Goal: Information Seeking & Learning: Find specific fact

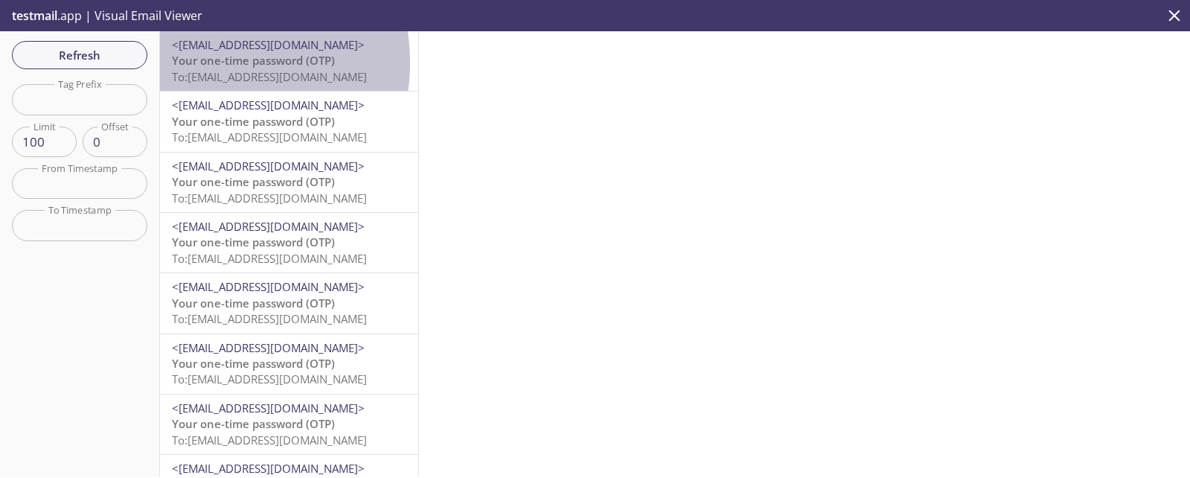
click at [203, 63] on span "Your one-time password (OTP)" at bounding box center [253, 60] width 163 height 15
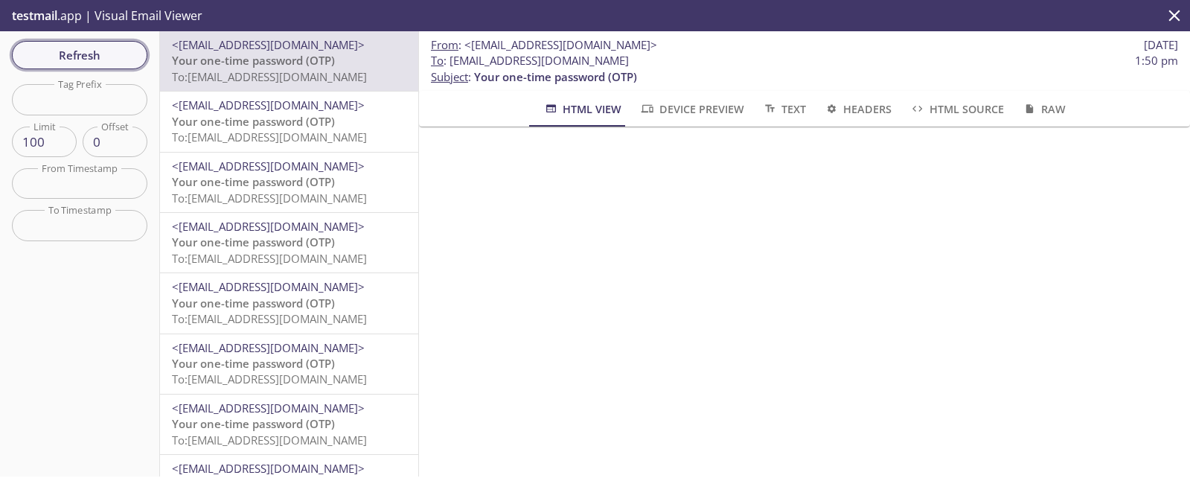
click at [88, 54] on span "Refresh" at bounding box center [80, 54] width 112 height 19
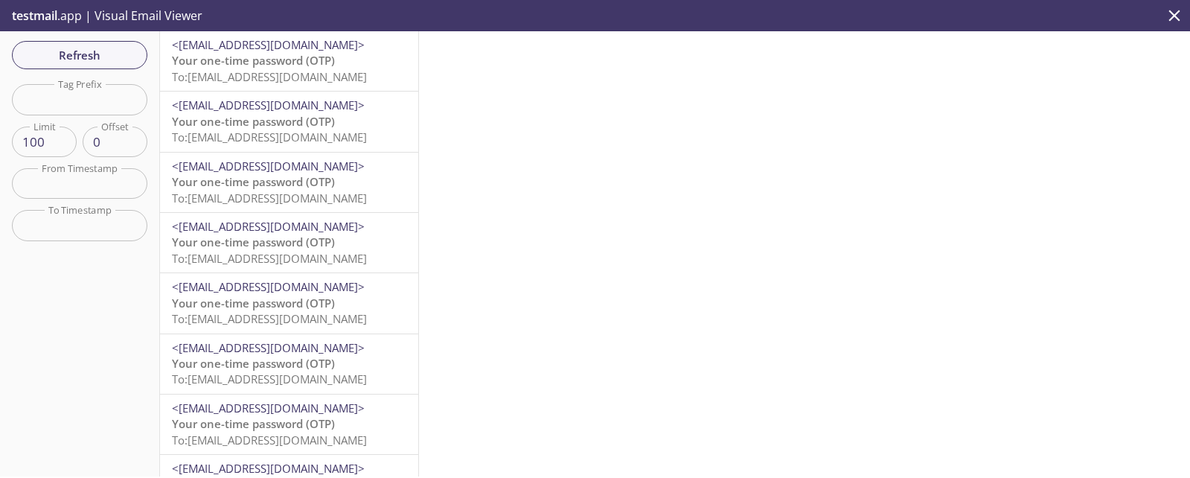
click at [240, 65] on span "Your one-time password (OTP)" at bounding box center [253, 60] width 163 height 15
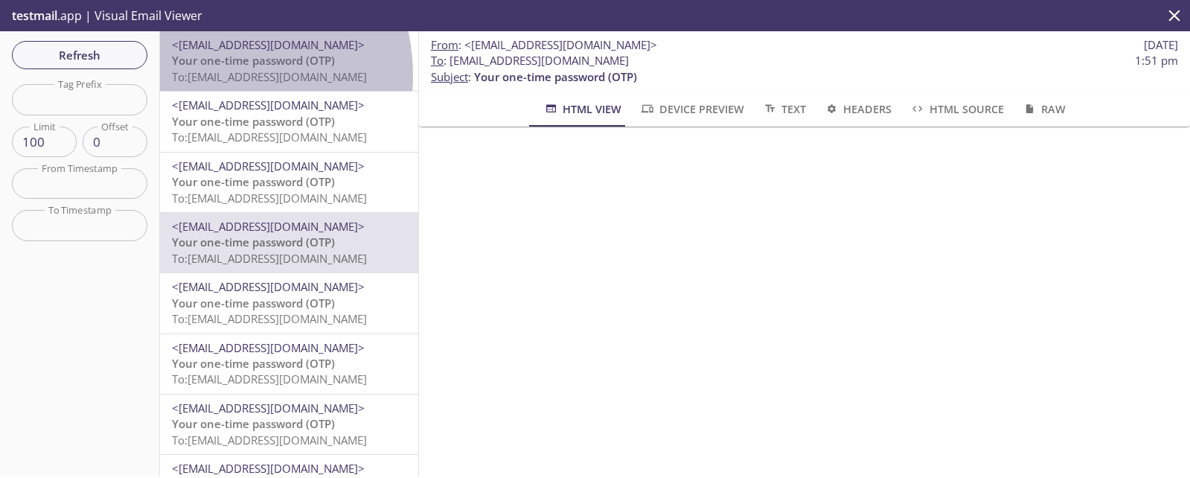
click at [213, 75] on span "To: [EMAIL_ADDRESS][DOMAIN_NAME]" at bounding box center [269, 76] width 195 height 15
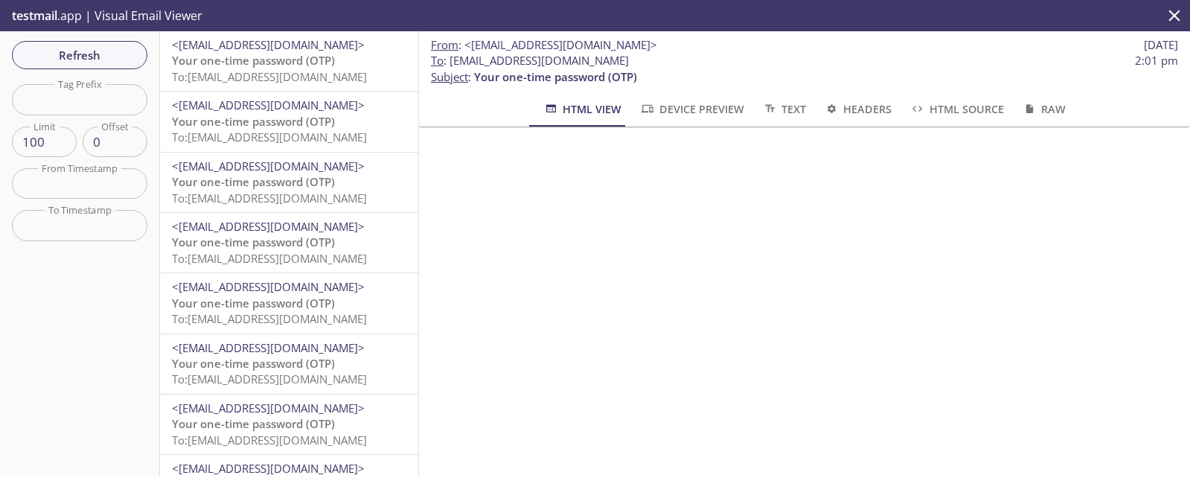
click at [285, 185] on span "Your one-time password (OTP)" at bounding box center [253, 181] width 163 height 15
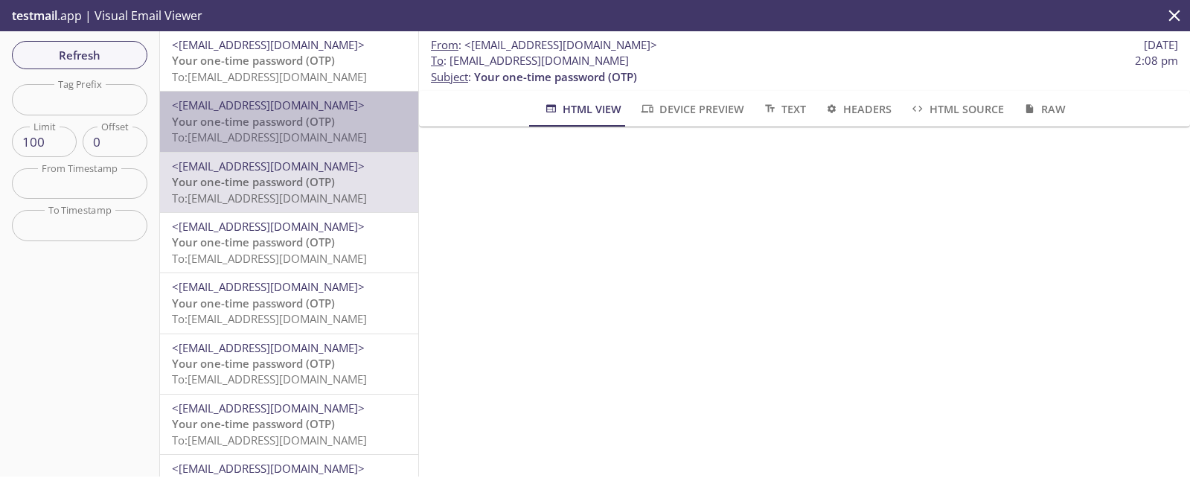
click at [298, 129] on p "Your one-time password (OTP) To: [EMAIL_ADDRESS][DOMAIN_NAME]" at bounding box center [289, 130] width 235 height 32
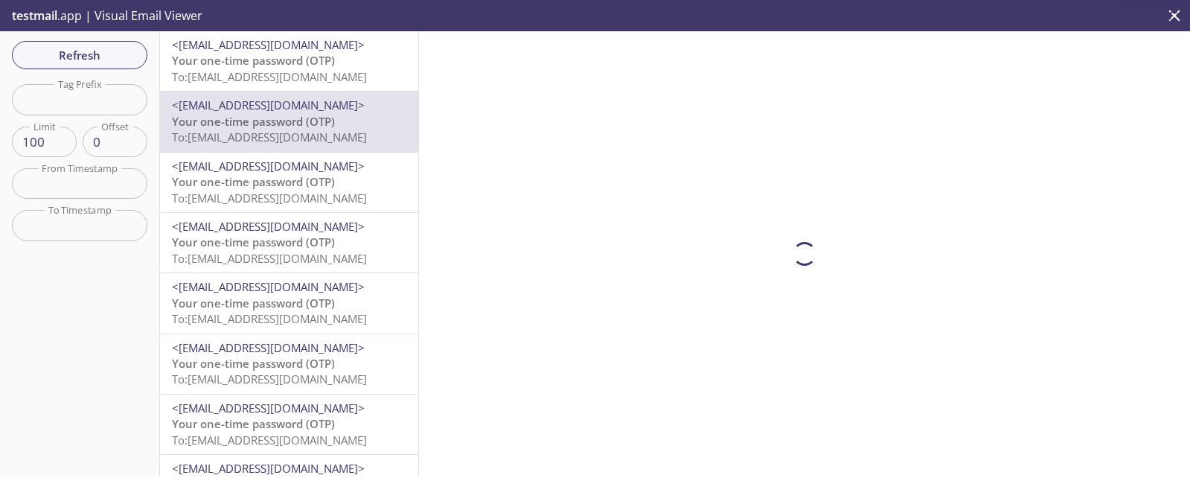
click at [280, 48] on span "<[EMAIL_ADDRESS][DOMAIN_NAME]>" at bounding box center [268, 44] width 193 height 15
